Goal: Task Accomplishment & Management: Manage account settings

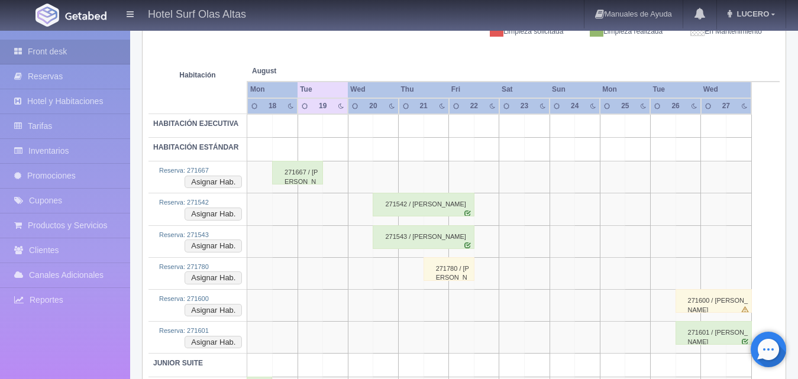
scroll to position [241, 0]
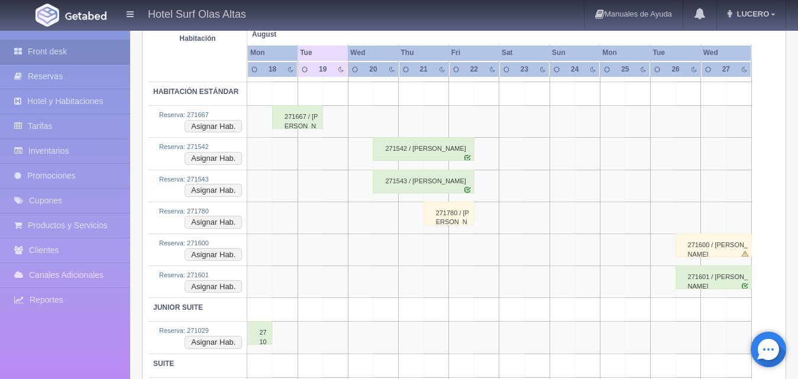
drag, startPoint x: 458, startPoint y: 219, endPoint x: 451, endPoint y: 225, distance: 8.9
click at [451, 225] on div "271780 / [PERSON_NAME]" at bounding box center [448, 214] width 51 height 24
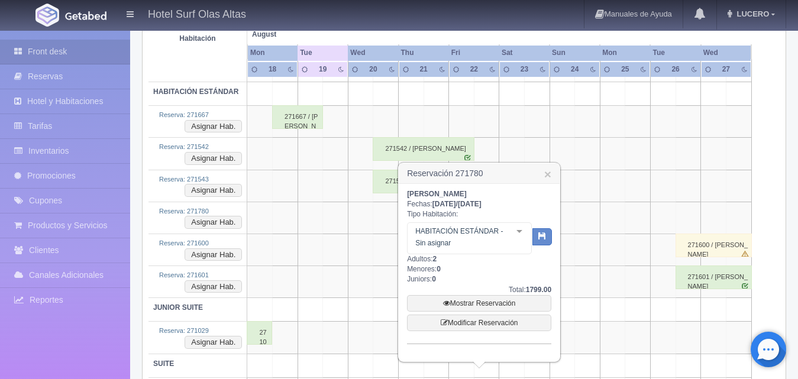
scroll to position [288, 0]
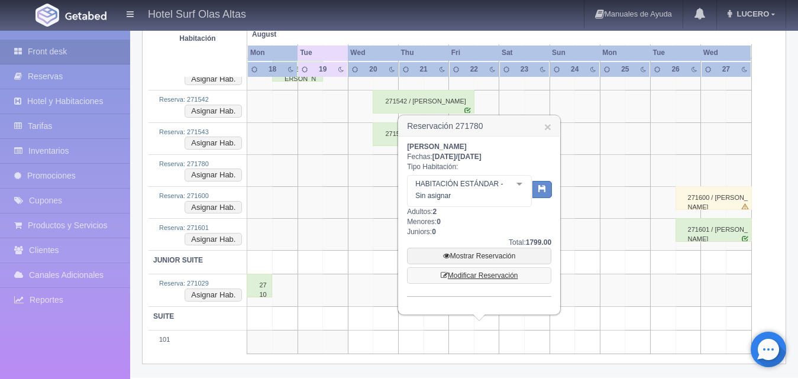
click at [501, 275] on link "Modificar Reservación" at bounding box center [479, 275] width 144 height 17
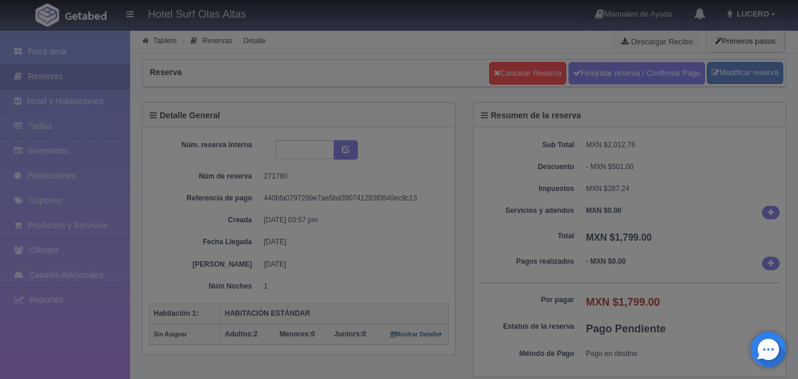
select select "2"
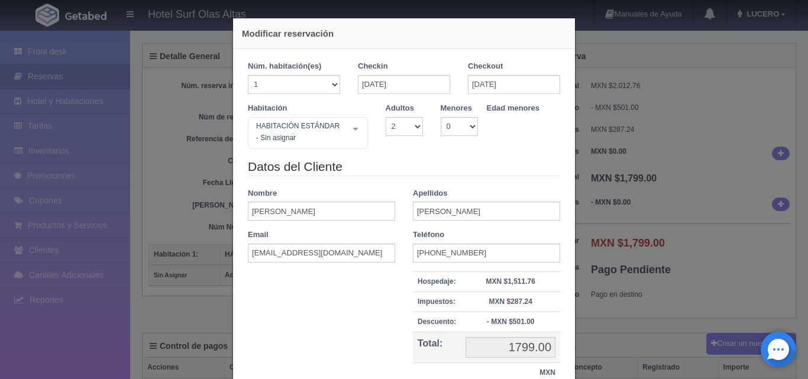
scroll to position [59, 0]
click at [422, 80] on input "21-08-2025" at bounding box center [404, 84] width 92 height 19
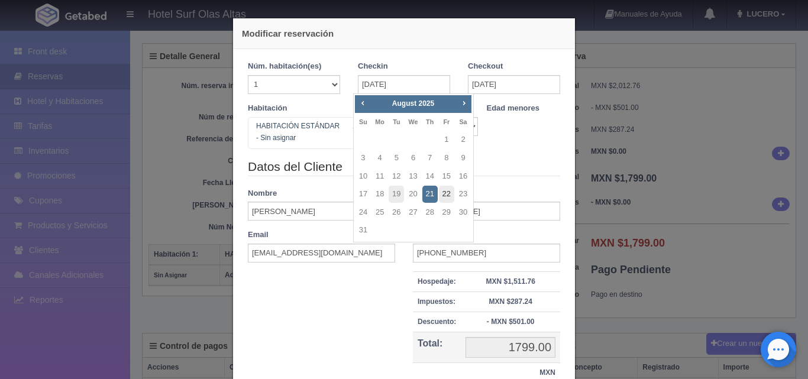
click at [441, 191] on link "22" at bounding box center [446, 194] width 15 height 17
type input "22-08-2025"
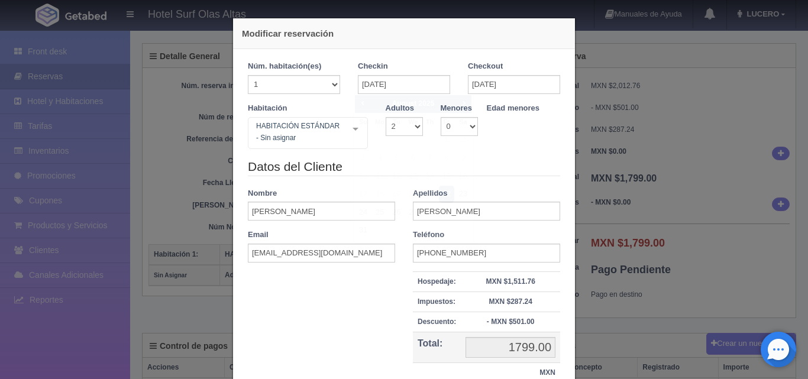
checkbox input "false"
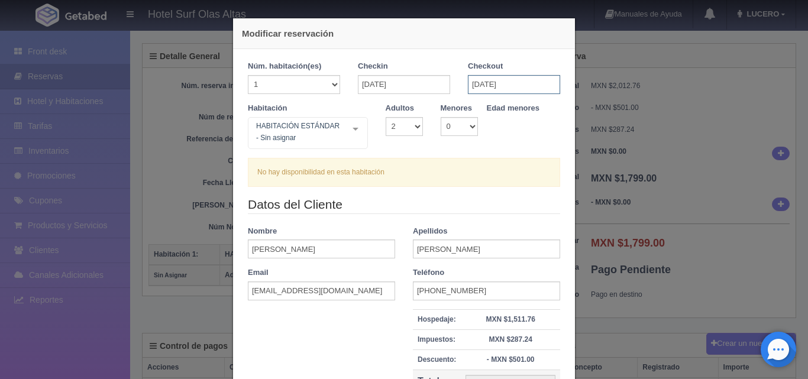
click at [515, 85] on input "22-08-2025" at bounding box center [514, 84] width 92 height 19
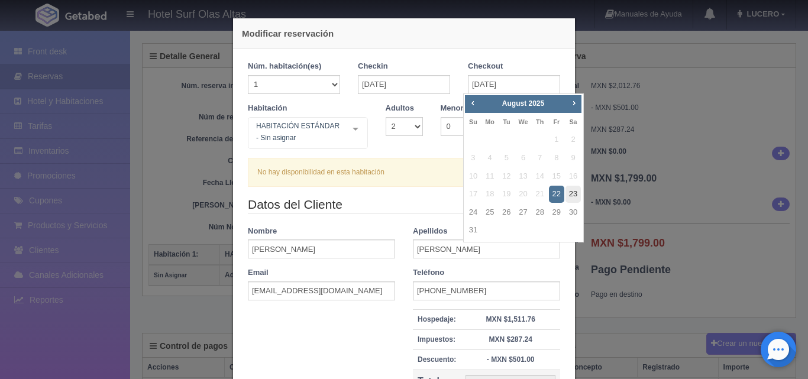
click at [567, 192] on link "23" at bounding box center [572, 194] width 15 height 17
type input "23-08-2025"
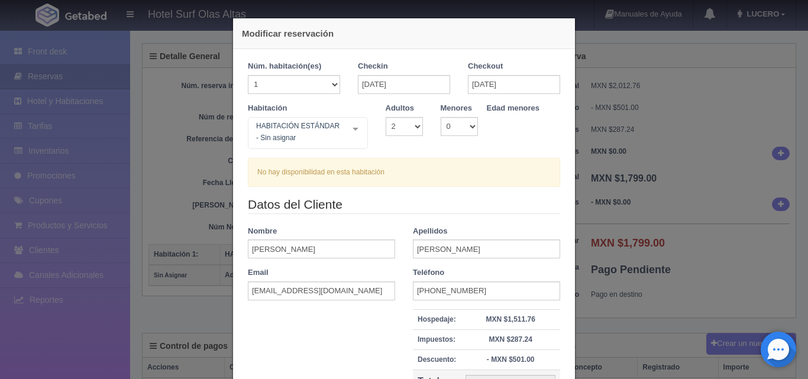
checkbox input "false"
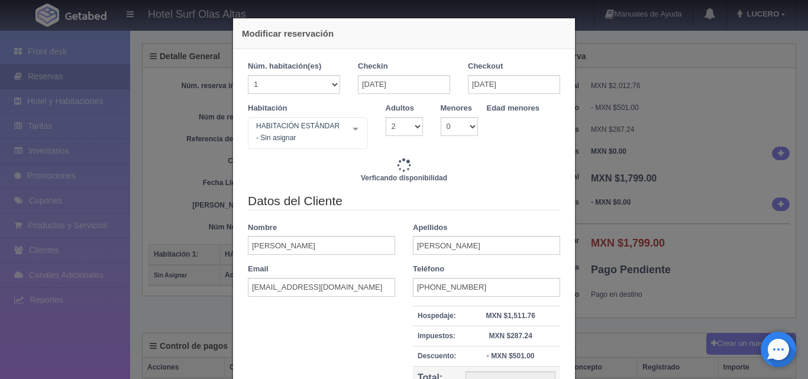
type input "2300.00"
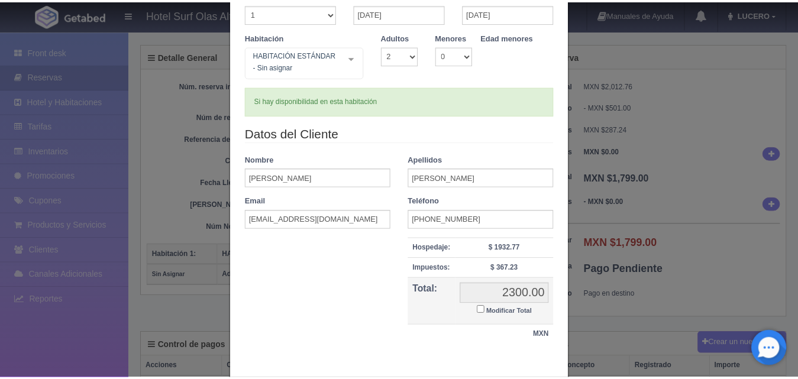
scroll to position [118, 0]
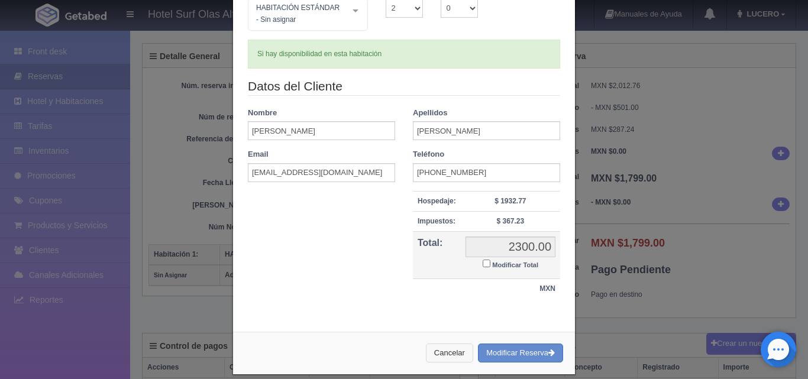
click at [441, 352] on button "Cancelar" at bounding box center [449, 354] width 47 height 20
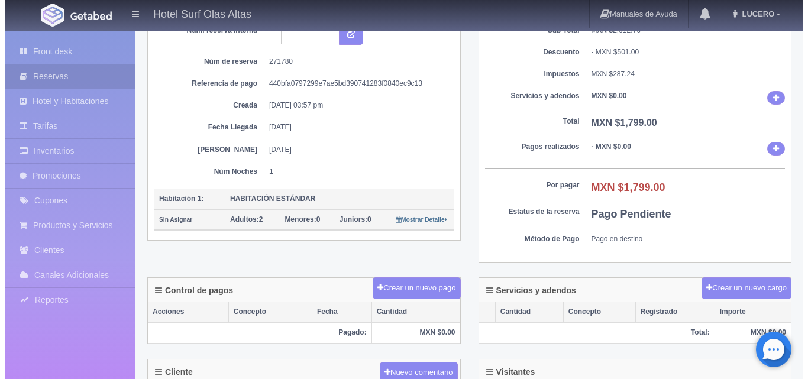
scroll to position [0, 0]
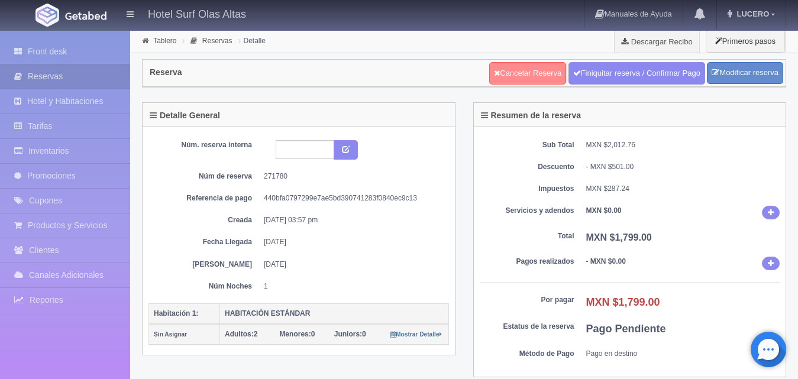
click at [533, 75] on link "Cancelar Reserva" at bounding box center [527, 73] width 77 height 22
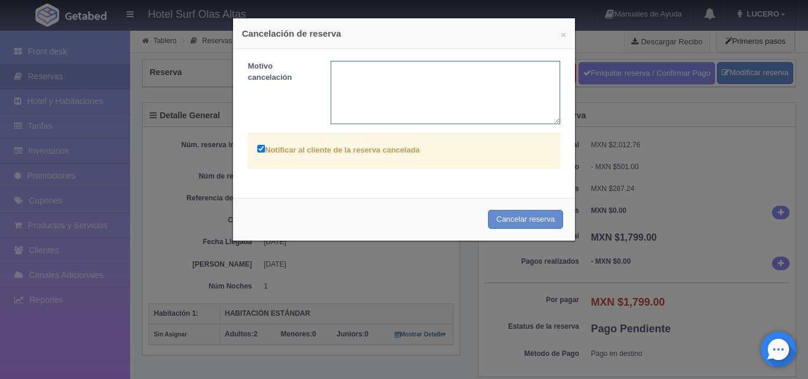
click at [371, 93] on textarea at bounding box center [446, 92] width 230 height 63
type textarea "F"
type textarea "FECHAS EQUIVOCADAS"
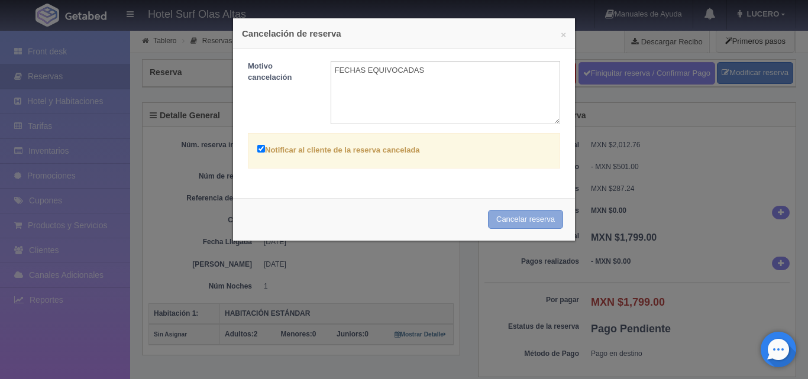
click at [554, 220] on button "Cancelar reserva" at bounding box center [525, 220] width 75 height 20
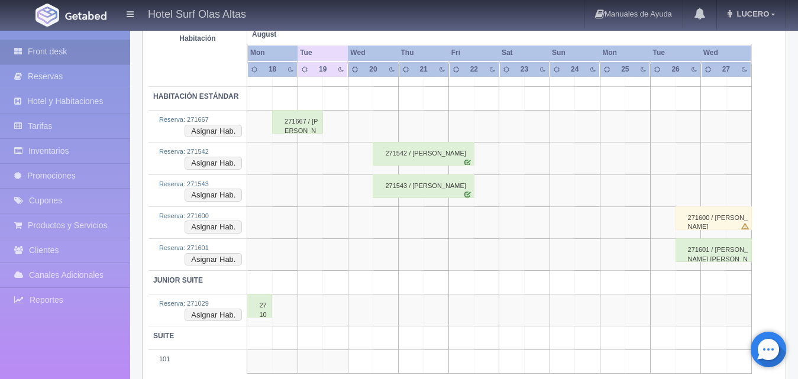
scroll to position [241, 0]
